Goal: Task Accomplishment & Management: Manage account settings

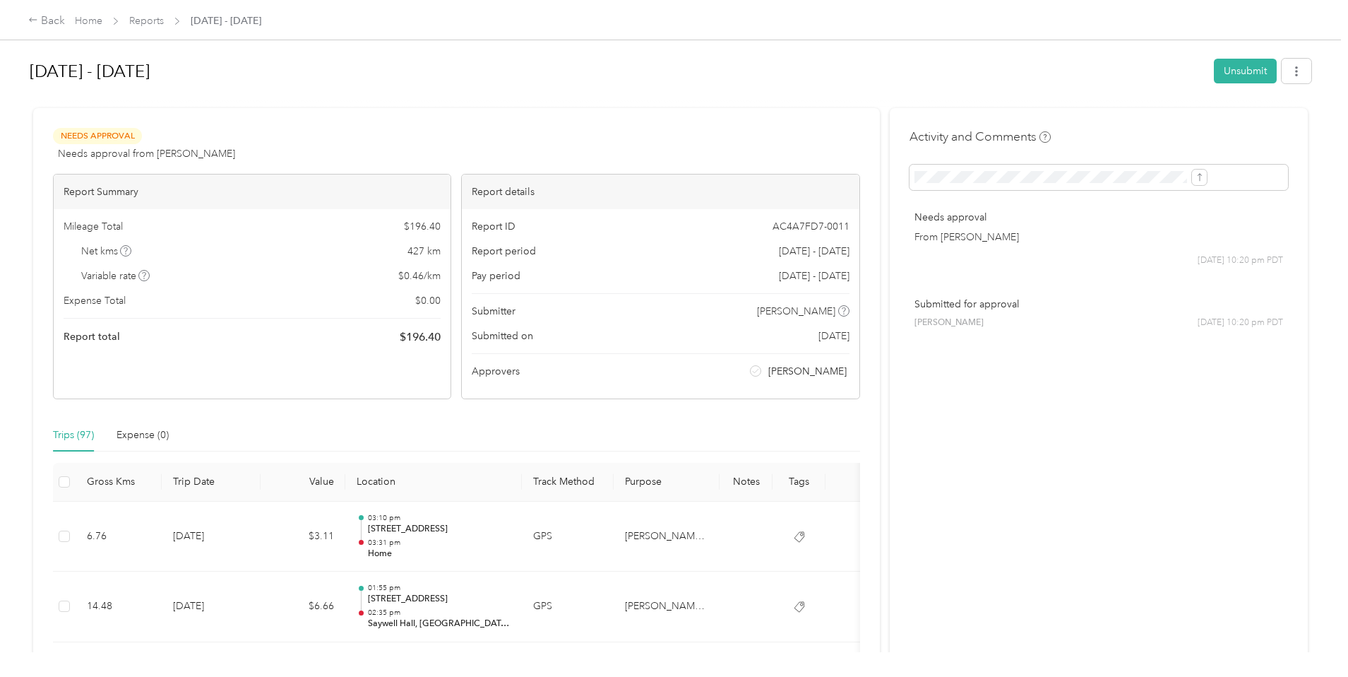
click at [102, 18] on link "Home" at bounding box center [89, 21] width 28 height 12
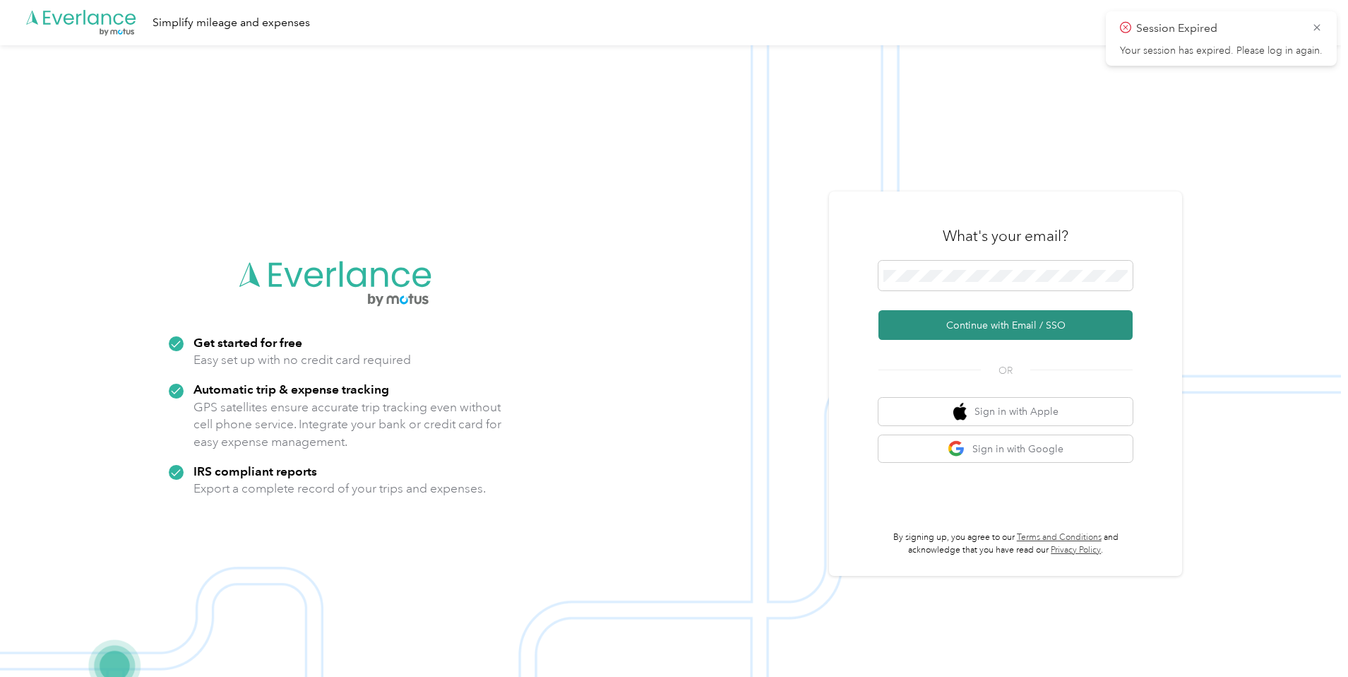
click at [1002, 325] on button "Continue with Email / SSO" at bounding box center [1006, 325] width 254 height 30
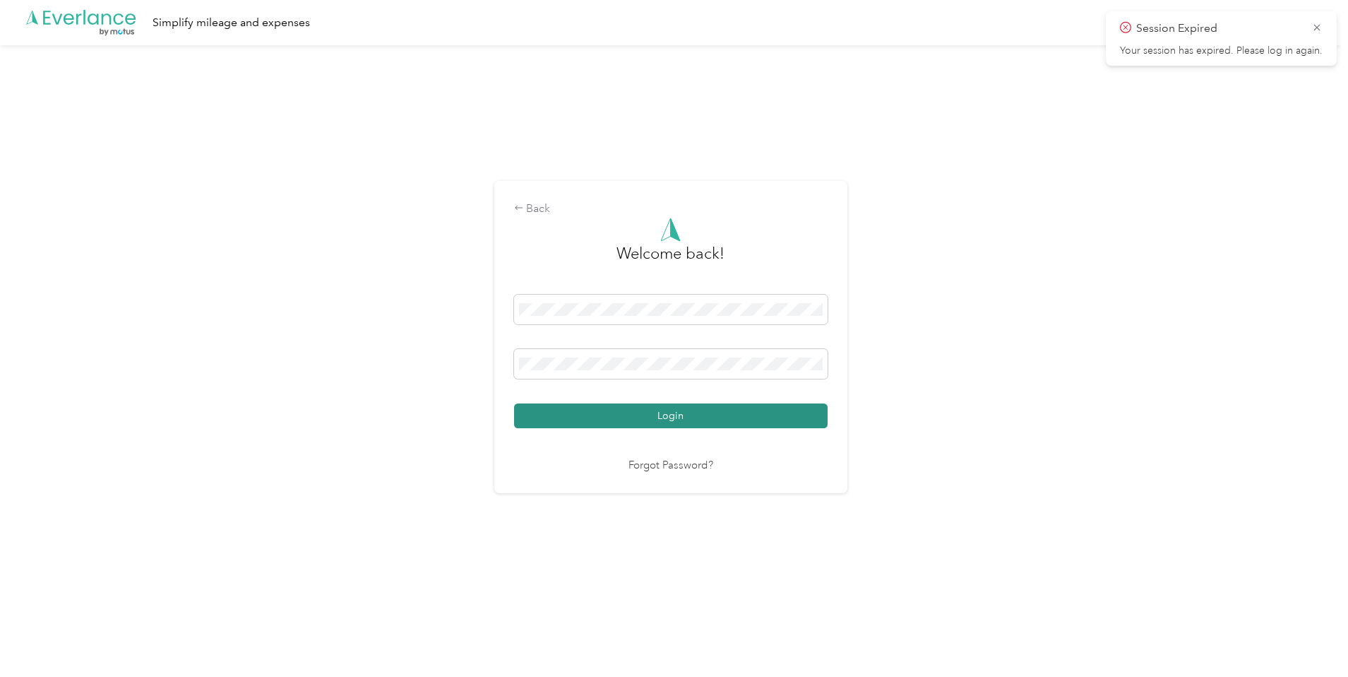
click at [660, 418] on button "Login" at bounding box center [671, 415] width 314 height 25
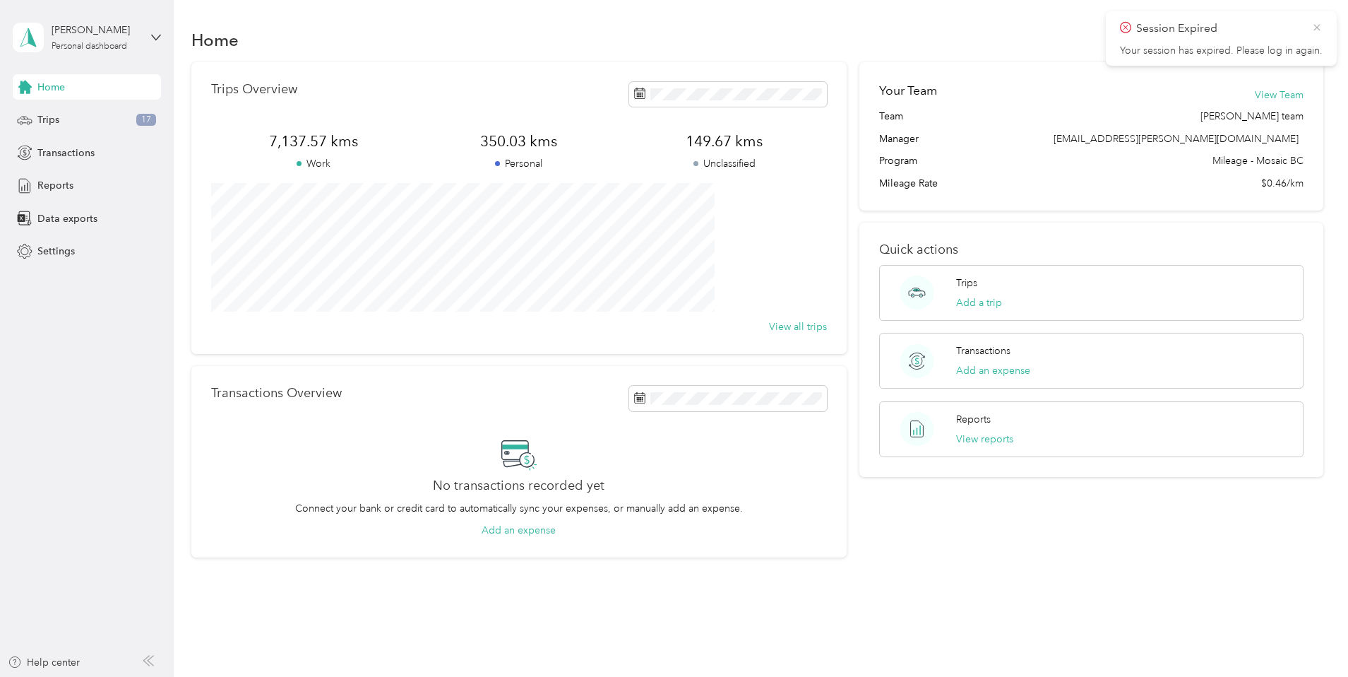
click at [1319, 30] on icon at bounding box center [1317, 27] width 6 height 6
click at [60, 119] on div "Trips 17" at bounding box center [87, 119] width 148 height 25
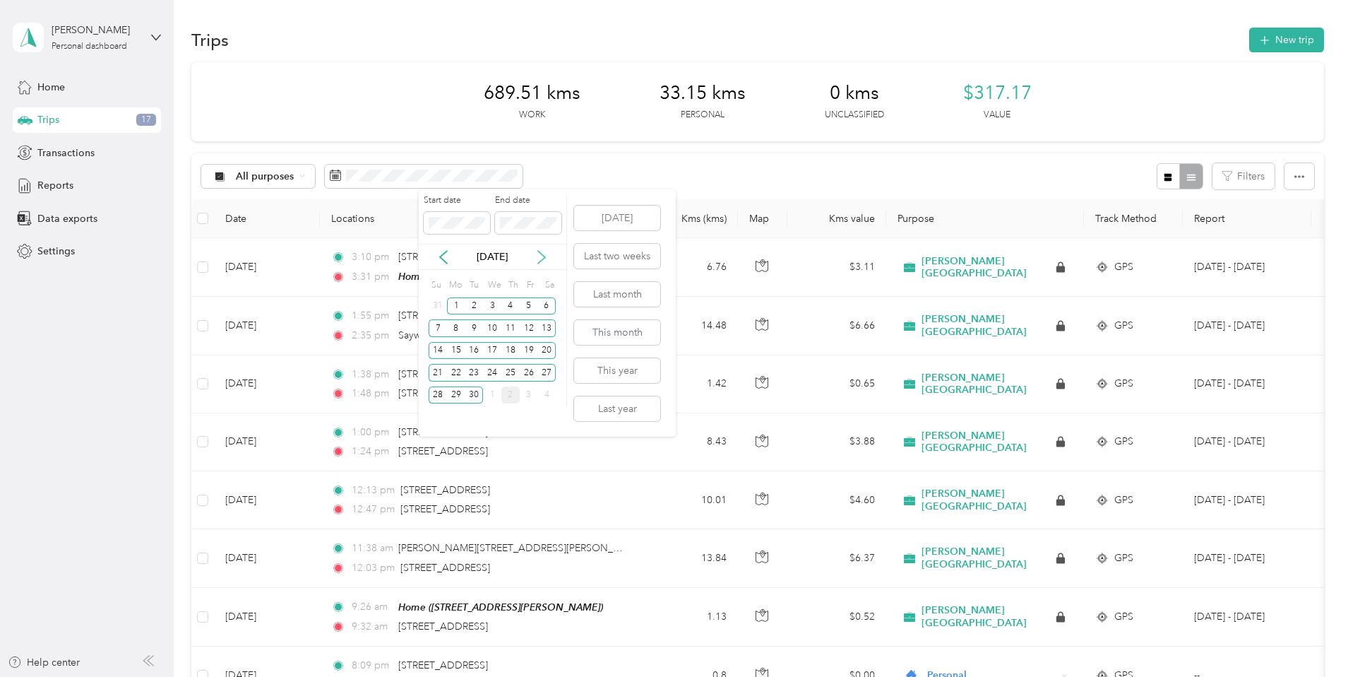
click at [540, 257] on icon at bounding box center [542, 257] width 14 height 14
click at [492, 305] on div "1" at bounding box center [492, 306] width 18 height 18
click at [527, 396] on div "31" at bounding box center [529, 395] width 18 height 18
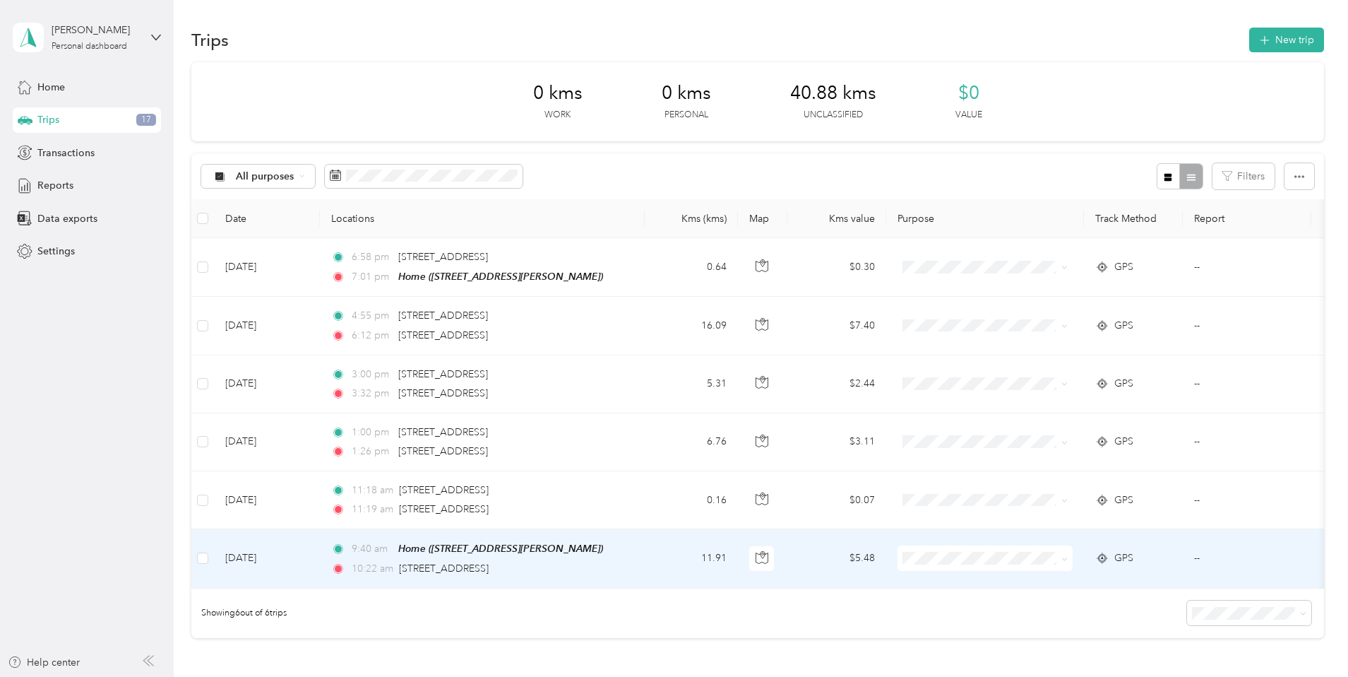
click at [886, 554] on td "$5.48" at bounding box center [836, 558] width 99 height 59
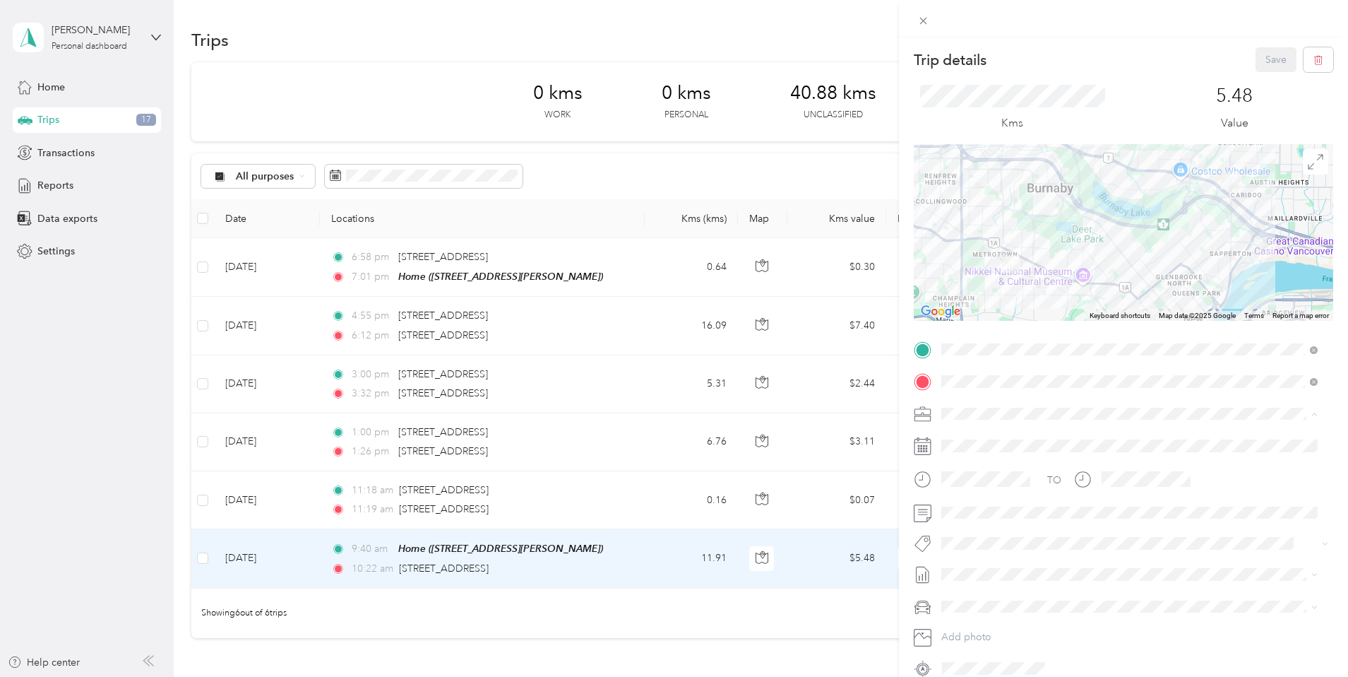
click at [965, 433] on span "[PERSON_NAME] [GEOGRAPHIC_DATA]" at bounding box center [1037, 438] width 183 height 12
click at [1004, 566] on button "Syndicated Retail Cost Capture" at bounding box center [1017, 568] width 143 height 18
click at [1268, 59] on button "Save" at bounding box center [1276, 59] width 41 height 25
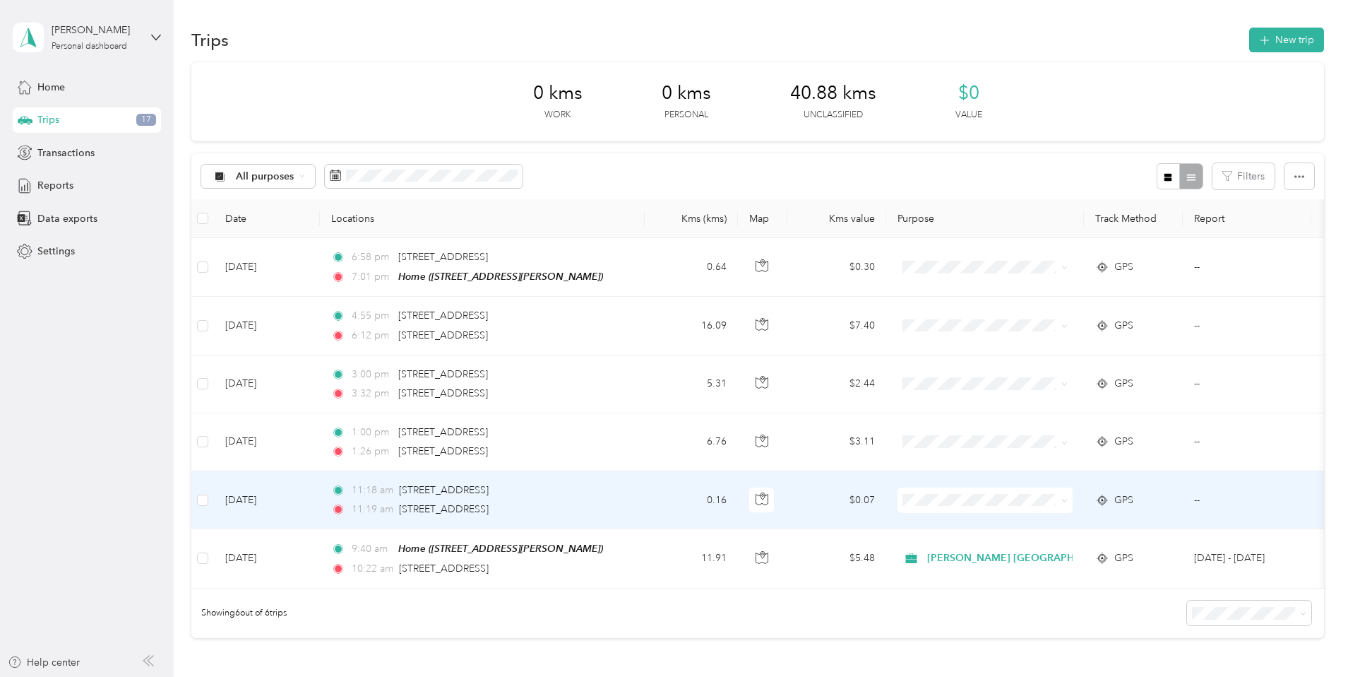
click at [886, 497] on td "$0.07" at bounding box center [836, 500] width 99 height 58
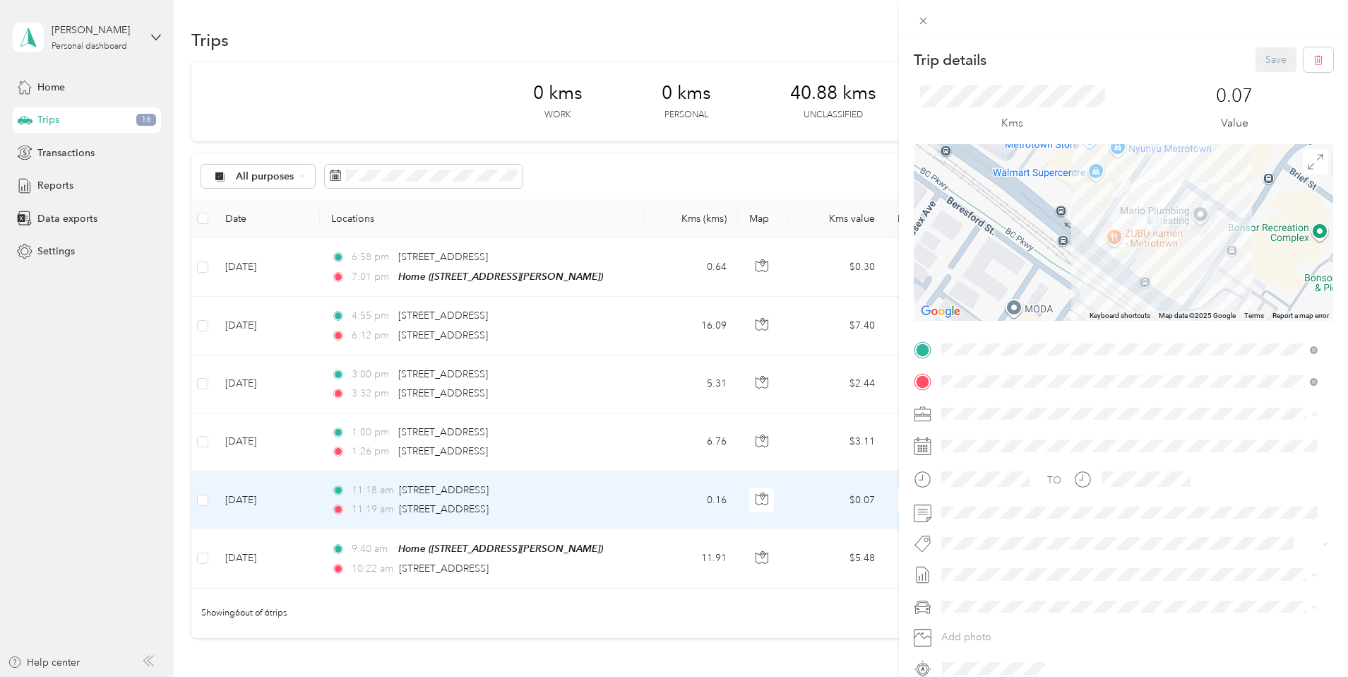
click at [966, 436] on span "[PERSON_NAME] [GEOGRAPHIC_DATA]" at bounding box center [1037, 438] width 183 height 12
click at [991, 566] on button "Syndicated Retail Cost Capture" at bounding box center [1017, 564] width 143 height 18
click at [1260, 59] on button "Save" at bounding box center [1276, 59] width 41 height 25
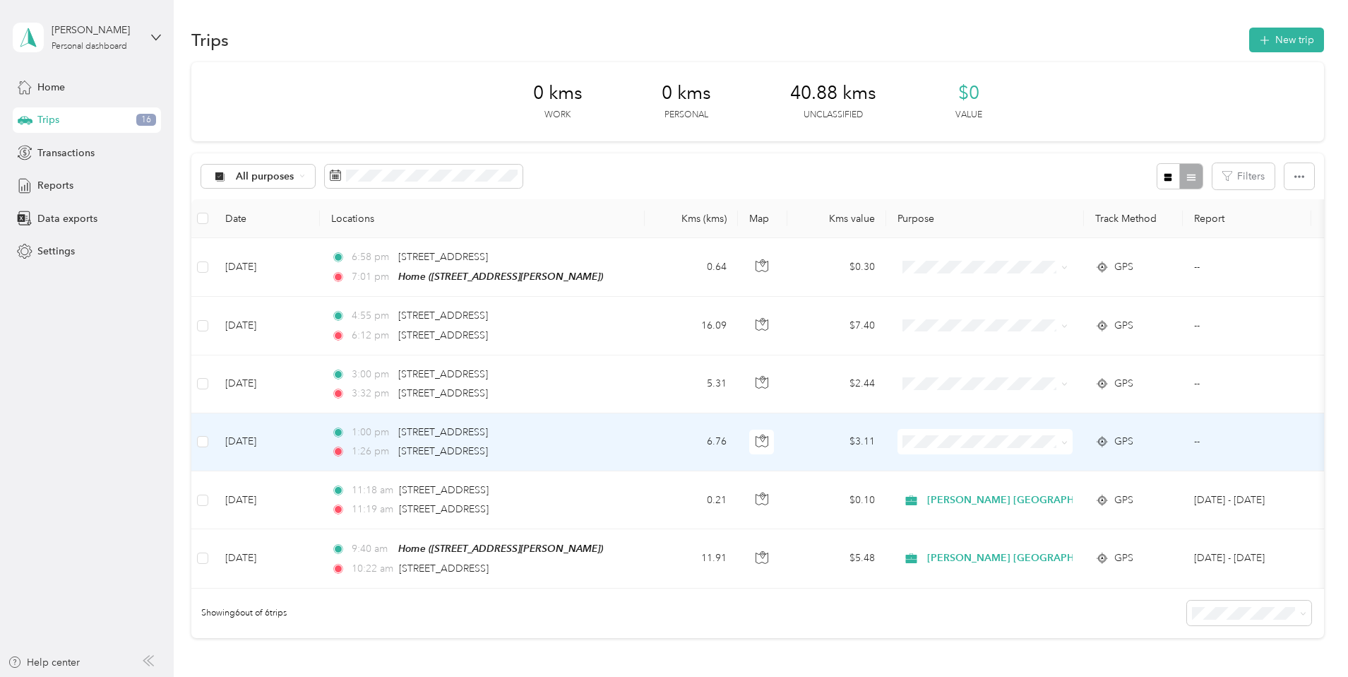
click at [886, 446] on td "$3.11" at bounding box center [836, 442] width 99 height 58
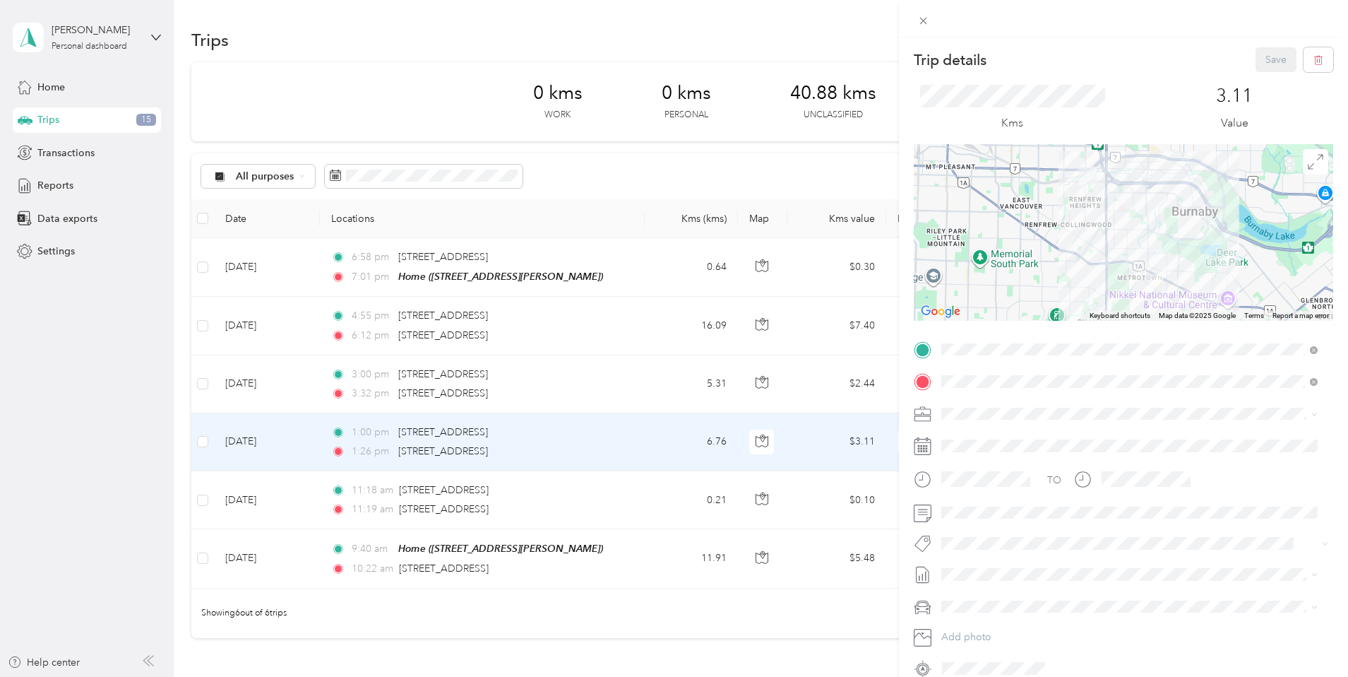
click at [973, 438] on div "[PERSON_NAME] [GEOGRAPHIC_DATA]" at bounding box center [1129, 437] width 367 height 15
click at [988, 566] on span "Syndicated Retail Cost Capture" at bounding box center [1017, 568] width 123 height 13
click at [1261, 59] on button "Save" at bounding box center [1276, 59] width 41 height 25
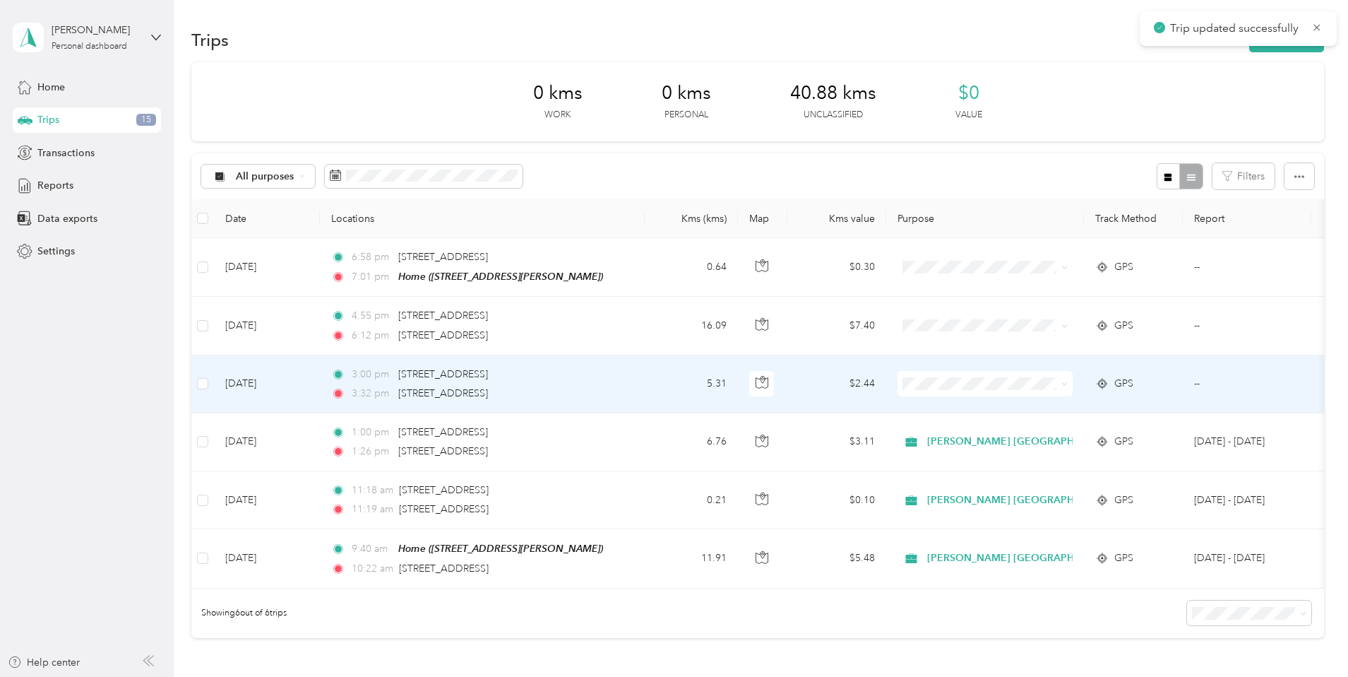
click at [886, 381] on td "$2.44" at bounding box center [836, 384] width 99 height 58
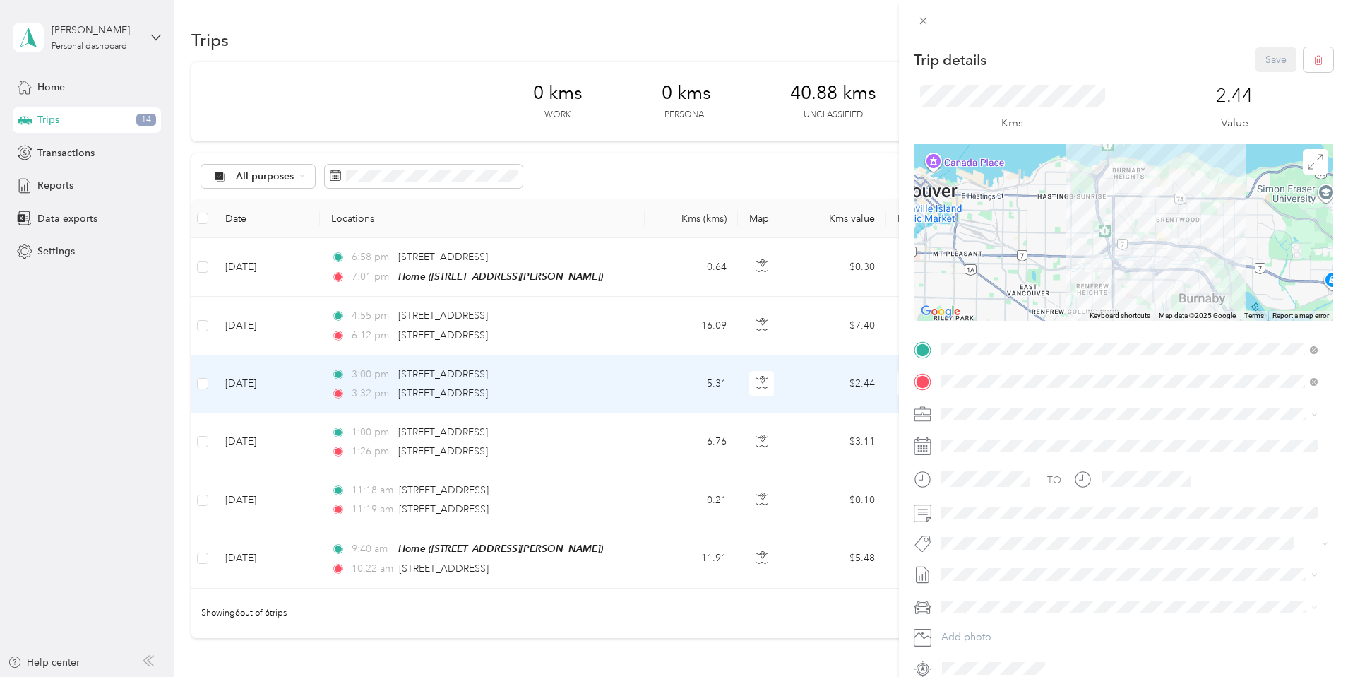
click at [980, 436] on span "[PERSON_NAME] [GEOGRAPHIC_DATA]" at bounding box center [1037, 438] width 183 height 12
click at [993, 566] on button "Syndicated Retail Cost Capture" at bounding box center [1017, 568] width 143 height 18
click at [1260, 50] on button "Save" at bounding box center [1276, 59] width 41 height 25
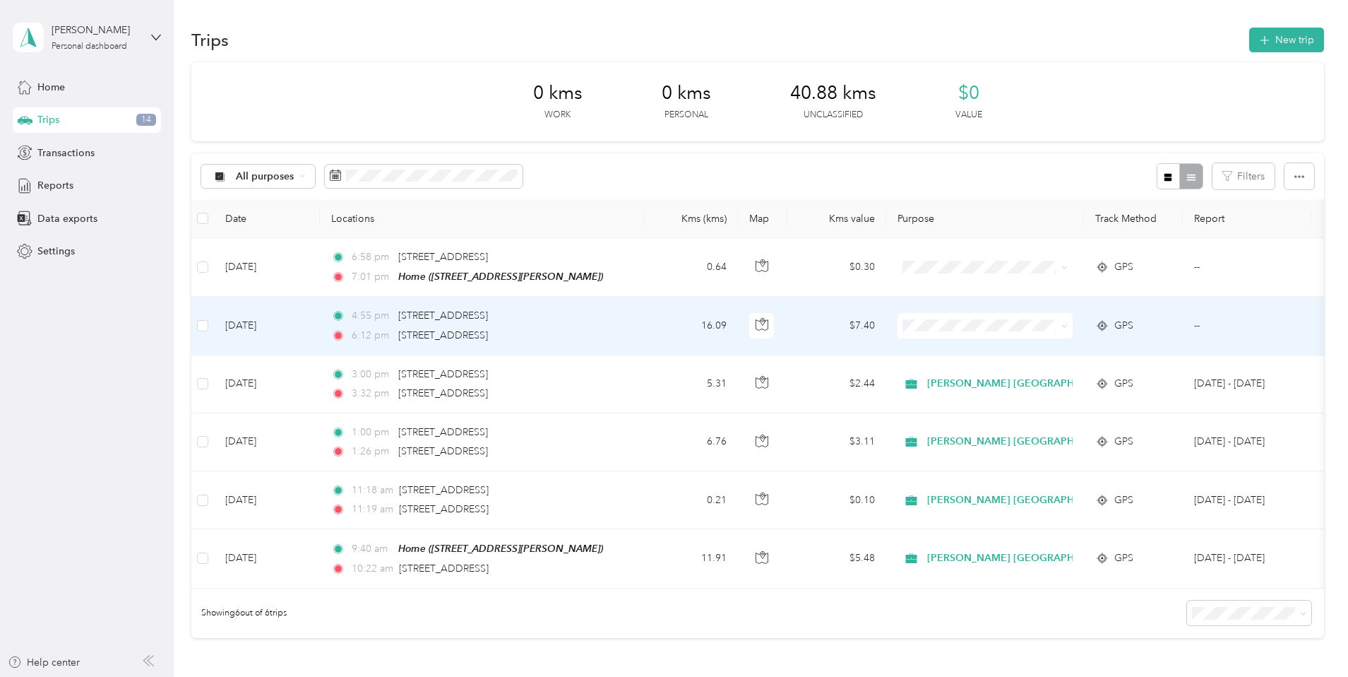
click at [886, 326] on td "$7.40" at bounding box center [836, 326] width 99 height 58
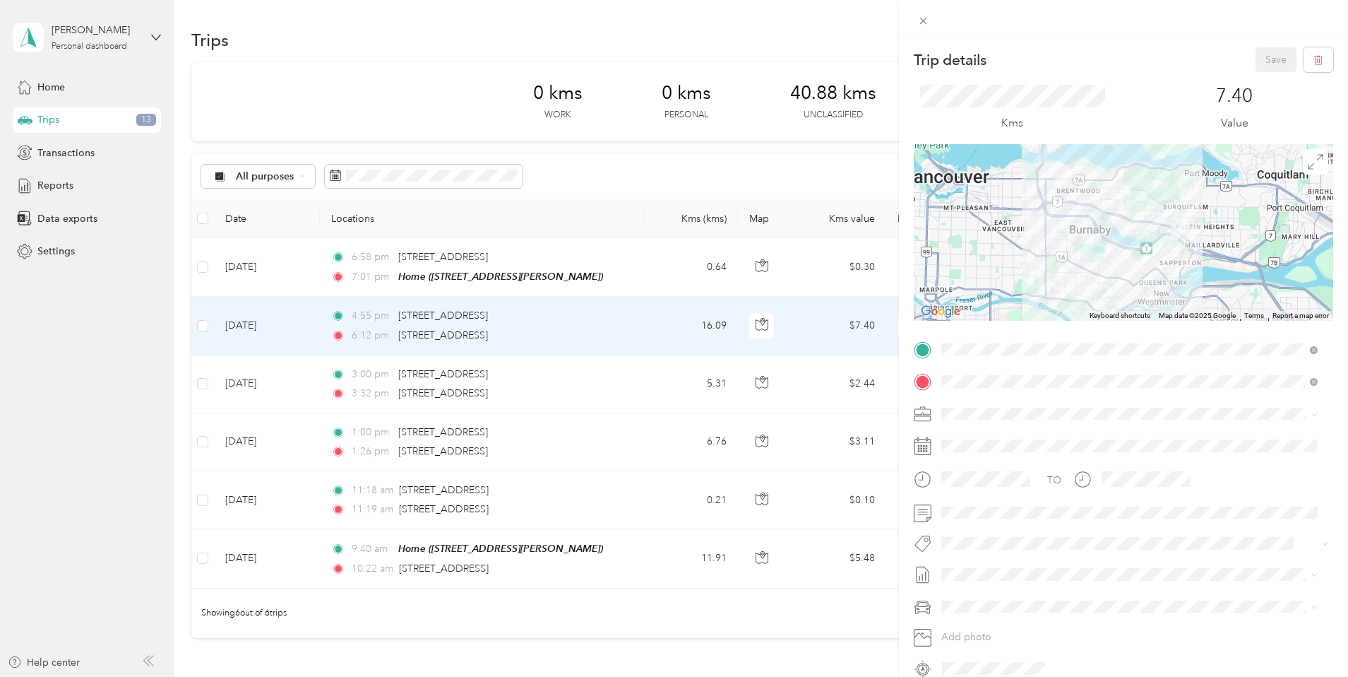
click at [979, 436] on span "[PERSON_NAME] [GEOGRAPHIC_DATA]" at bounding box center [1037, 431] width 183 height 12
click at [1000, 571] on li "Syndicated Retail Cost Capture" at bounding box center [1130, 566] width 386 height 28
click at [1257, 58] on button "Save" at bounding box center [1276, 59] width 41 height 25
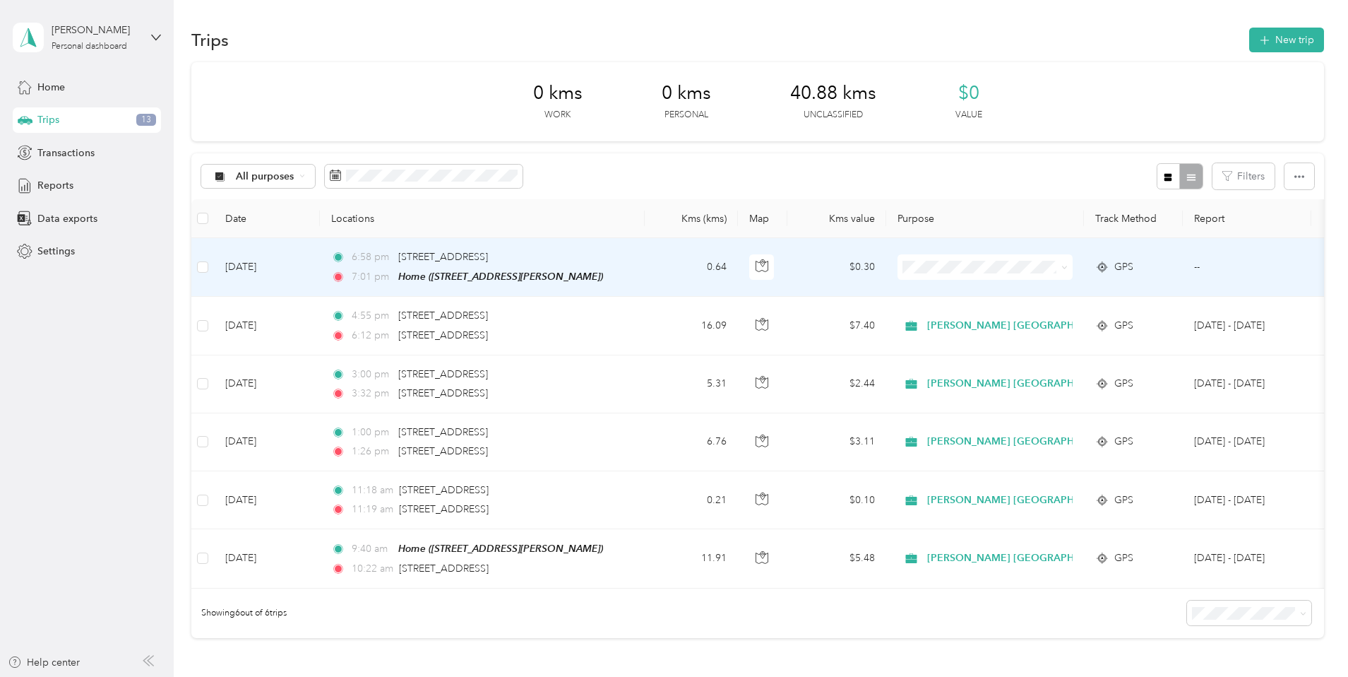
click at [1044, 316] on span "Personal" at bounding box center [1122, 313] width 191 height 15
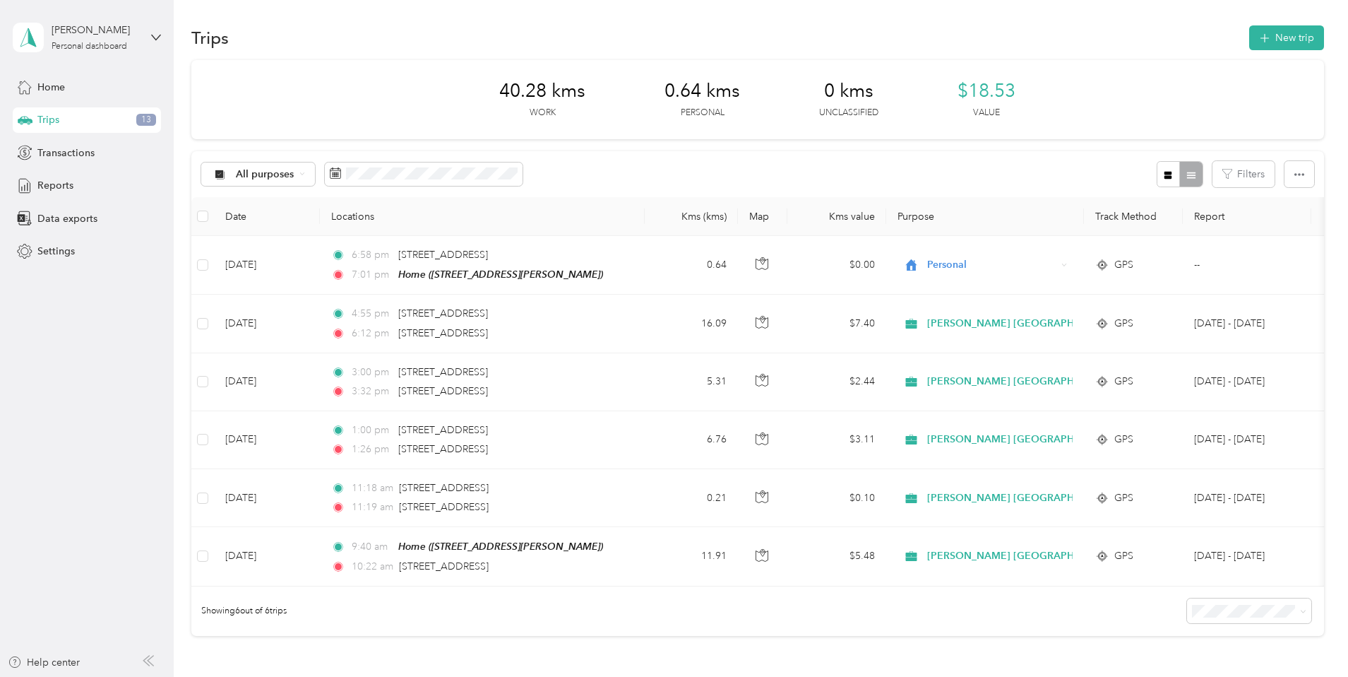
scroll to position [3, 0]
